Goal: Find specific page/section: Find specific page/section

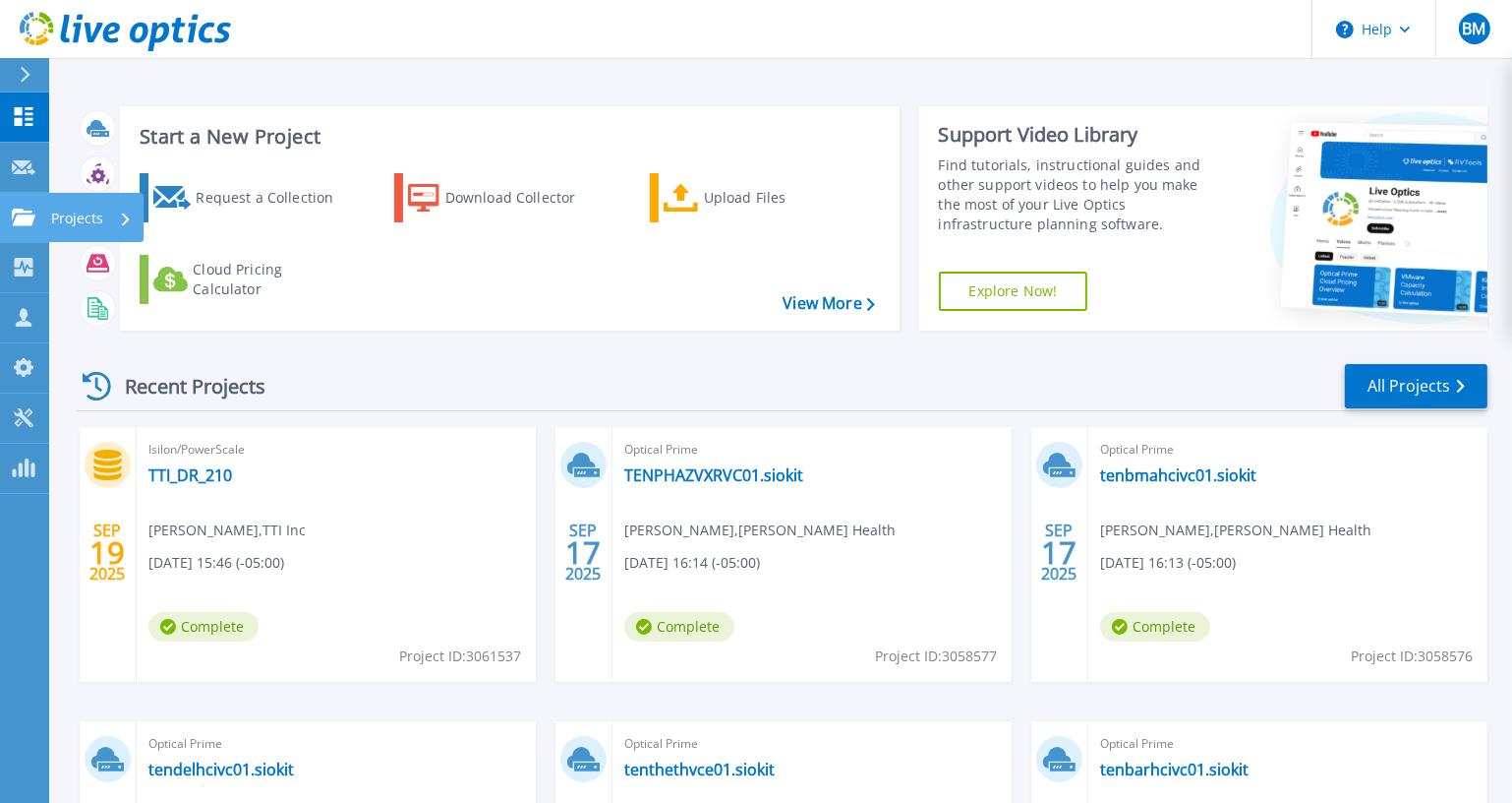
click at [13, 221] on icon at bounding box center [24, 216] width 24 height 17
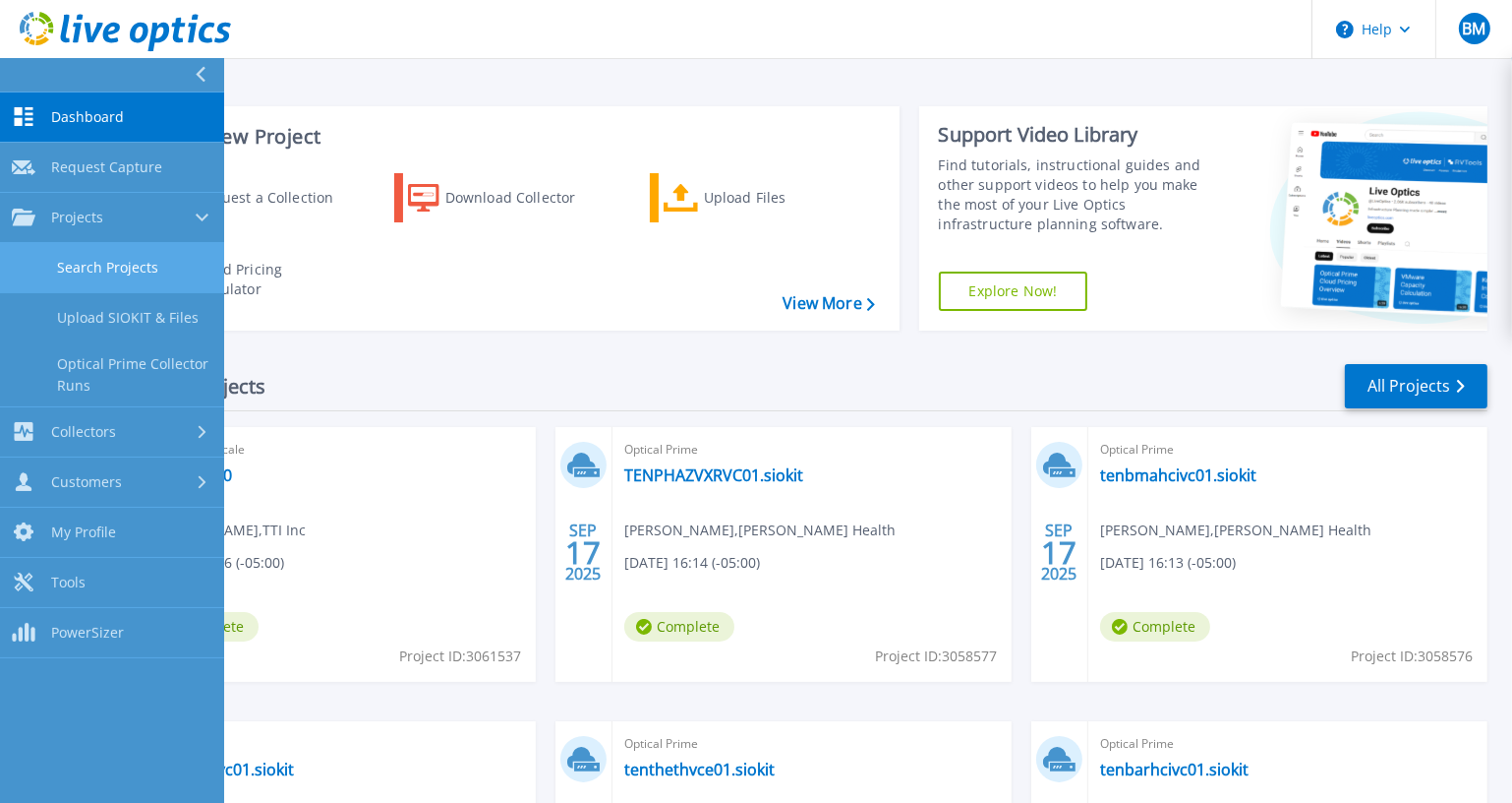
click at [112, 264] on link "Search Projects" at bounding box center [112, 268] width 224 height 51
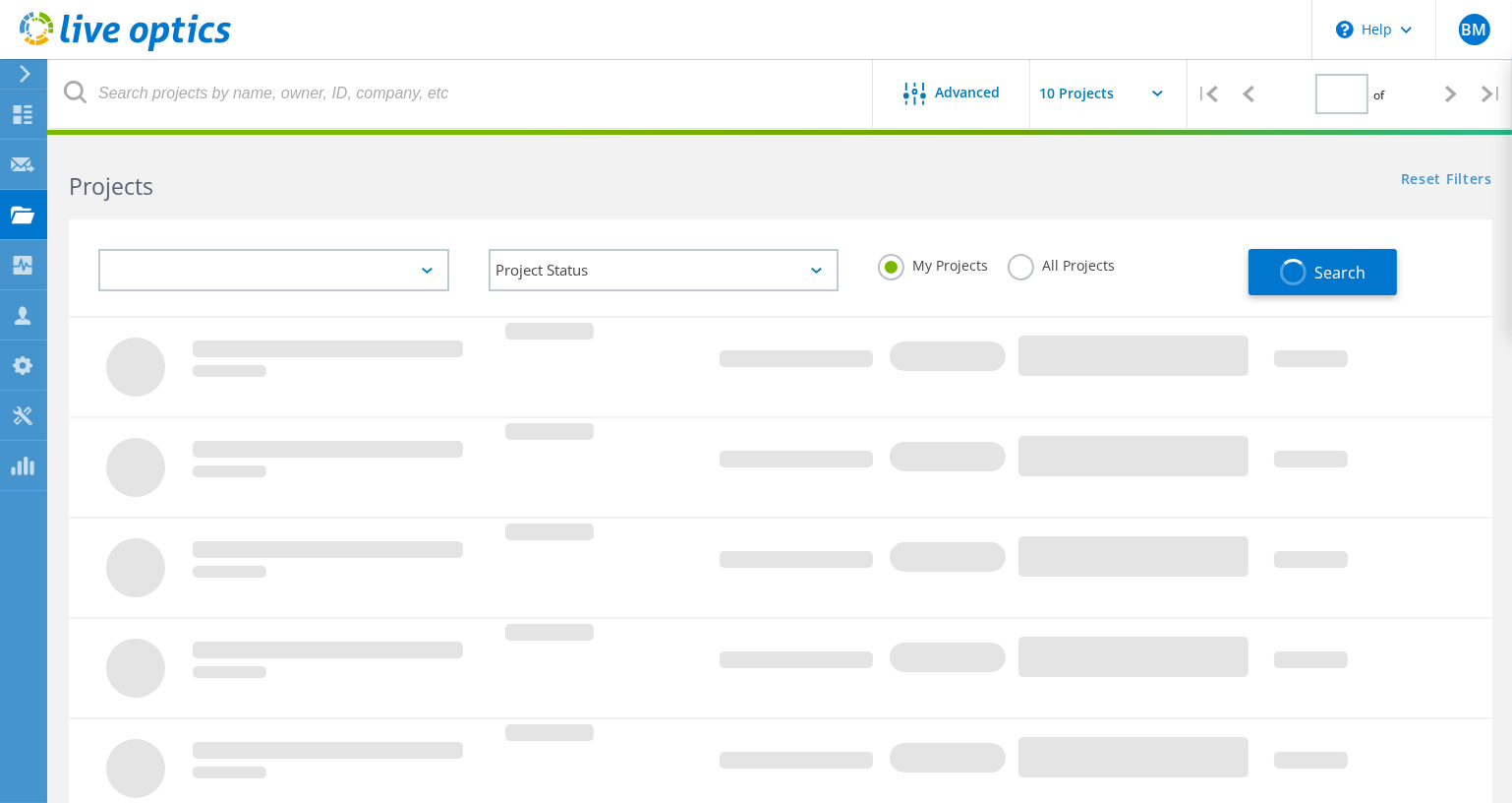
type input "1"
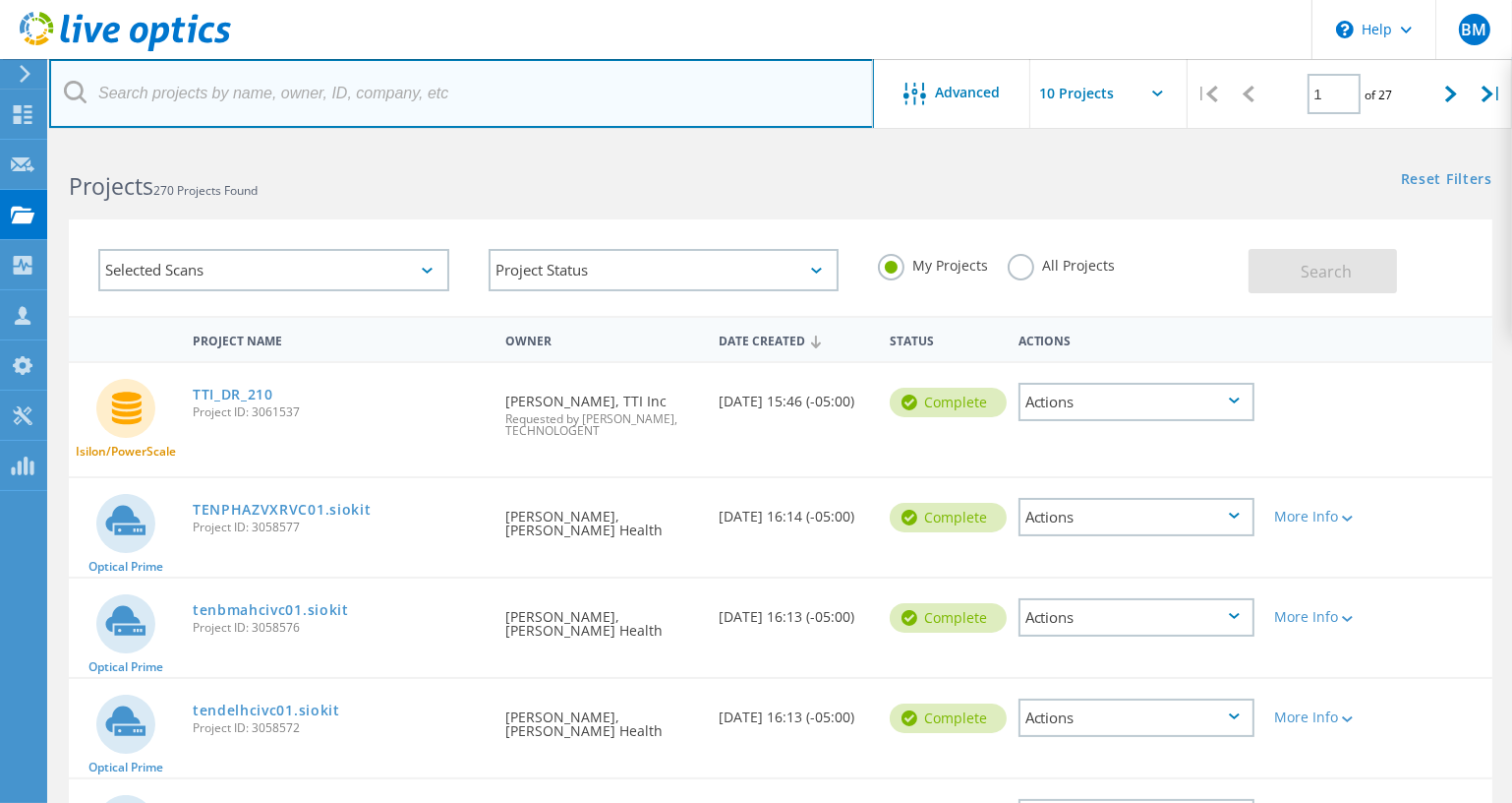
click at [197, 102] on input "text" at bounding box center [462, 93] width 825 height 68
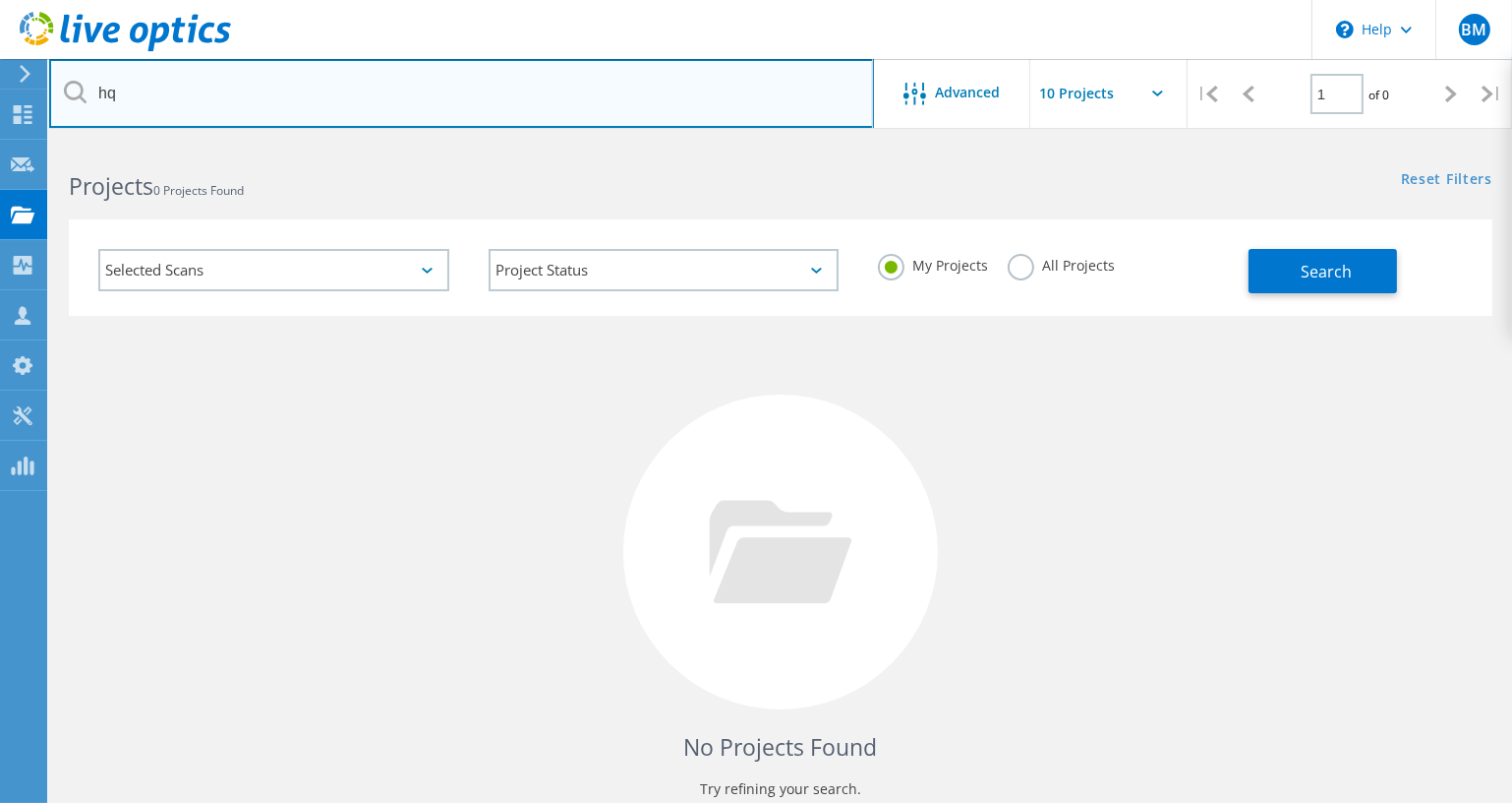
type input "h"
